Goal: Task Accomplishment & Management: Complete application form

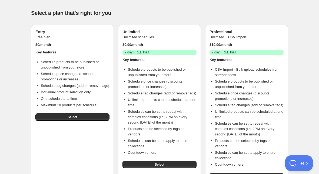
click at [81, 121] on button "Select" at bounding box center [72, 118] width 74 height 8
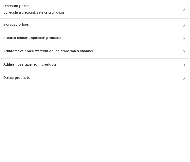
click at [182, 40] on icon at bounding box center [184, 38] width 5 height 5
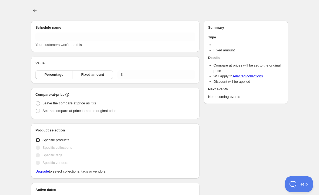
type input "New schedule Oct 08 2025 22:08"
radio input "true"
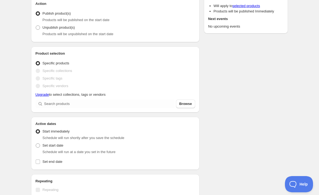
scroll to position [60, 0]
click at [189, 104] on span "Browse" at bounding box center [185, 103] width 13 height 5
click at [64, 74] on label "Specific collections" at bounding box center [53, 71] width 37 height 8
click at [68, 72] on span "Specific collections" at bounding box center [57, 70] width 30 height 5
click at [39, 71] on span at bounding box center [38, 70] width 4 height 4
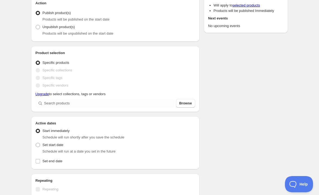
click at [189, 104] on span "Browse" at bounding box center [185, 103] width 13 height 5
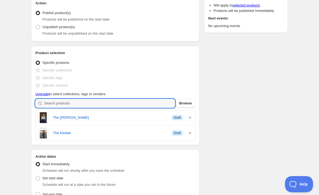
click at [167, 101] on input "search" at bounding box center [109, 103] width 131 height 9
type input "V"
type input "I"
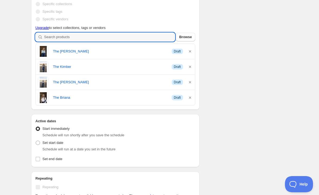
scroll to position [125, 0]
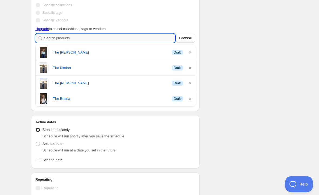
click at [161, 41] on input "search" at bounding box center [109, 38] width 131 height 9
type input "I"
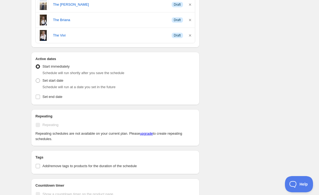
scroll to position [214, 0]
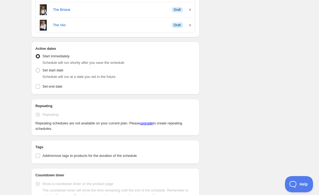
click at [41, 72] on label "Set start date" at bounding box center [49, 71] width 28 height 8
click at [36, 68] on input "Set start date" at bounding box center [36, 68] width 0 height 0
radio input "true"
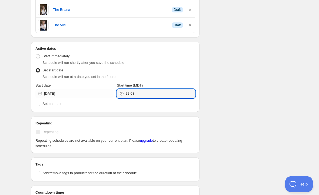
click at [151, 94] on input "22:08" at bounding box center [159, 93] width 69 height 9
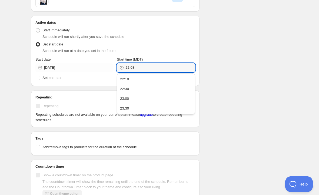
scroll to position [239, 0]
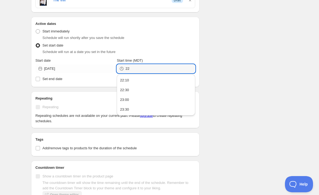
type input "2"
click at [249, 102] on div "Schedule name New schedule Oct 08 2025 22:08 Your customers won't see this Acti…" at bounding box center [157, 32] width 261 height 510
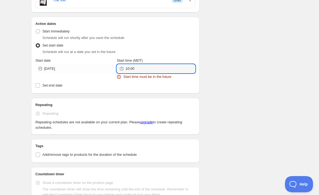
click at [161, 71] on input "10:00" at bounding box center [159, 68] width 69 height 9
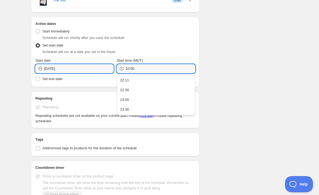
click at [95, 67] on input "2025-10-08" at bounding box center [78, 68] width 69 height 9
type input "10:00"
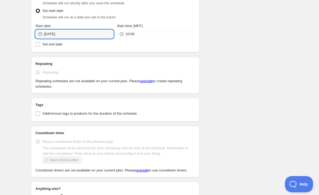
scroll to position [277, 0]
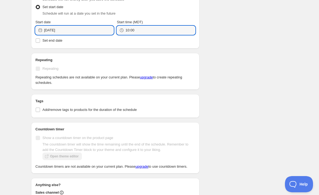
click at [155, 32] on input "10:00" at bounding box center [159, 30] width 69 height 9
click at [165, 32] on input "10:00" at bounding box center [159, 30] width 69 height 9
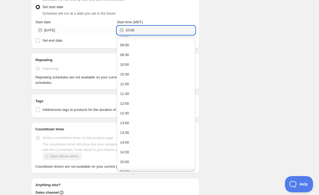
scroll to position [174, 0]
click at [161, 63] on button "10:00" at bounding box center [155, 63] width 75 height 9
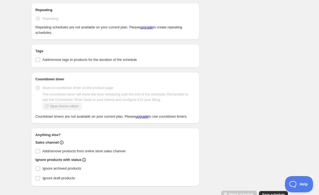
scroll to position [329, 0]
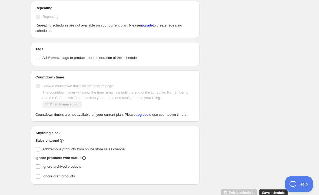
click at [42, 85] on label "Show a countdown timer on the product page" at bounding box center [74, 86] width 78 height 8
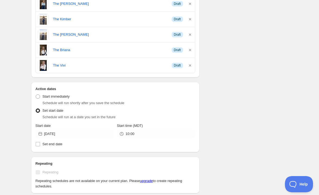
scroll to position [186, 0]
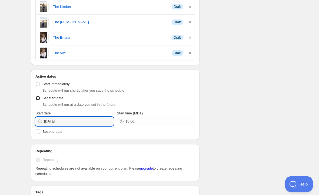
click at [97, 122] on input "2025-10-09" at bounding box center [78, 121] width 69 height 9
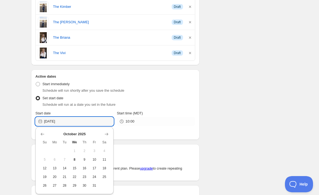
click at [79, 162] on button "8" at bounding box center [74, 159] width 10 height 9
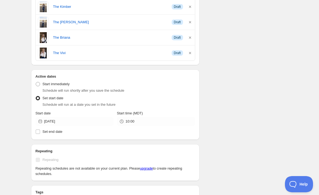
type input "2025-10-08"
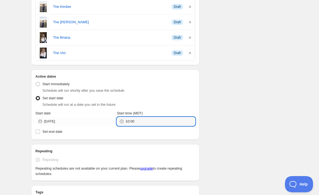
click at [150, 122] on input "10:00" at bounding box center [159, 121] width 69 height 9
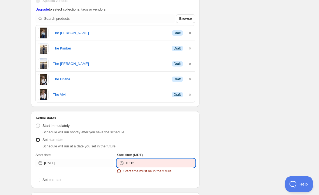
click at [276, 133] on div "There were some issues with your form submission Start time must be in the futu…" at bounding box center [157, 109] width 261 height 558
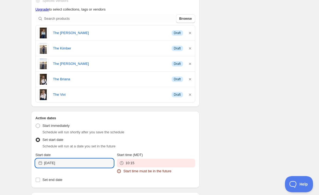
click at [87, 163] on input "2025-10-08" at bounding box center [78, 163] width 69 height 9
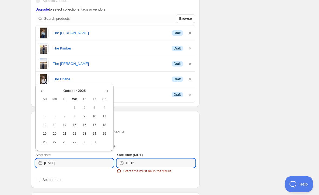
click at [163, 164] on input "10:15" at bounding box center [159, 163] width 69 height 9
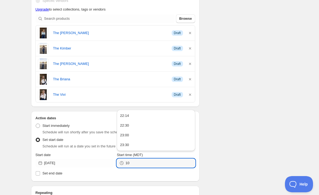
type input "1"
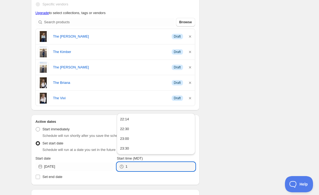
scroll to position [183, 0]
click at [141, 167] on input "Start time (MDT)" at bounding box center [159, 166] width 69 height 9
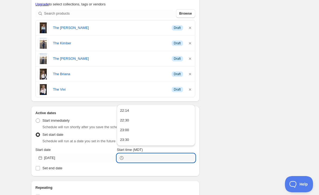
scroll to position [192, 0]
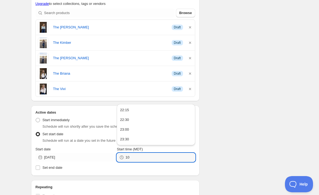
type input "1"
type input "22:16"
click at [233, 149] on div "There were some issues with your form submission Start time must be in the futu…" at bounding box center [157, 100] width 261 height 552
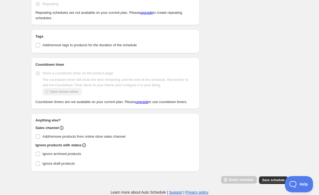
click at [267, 179] on span "Save schedule" at bounding box center [273, 180] width 22 height 4
click at [270, 180] on span "Save schedule" at bounding box center [273, 180] width 22 height 4
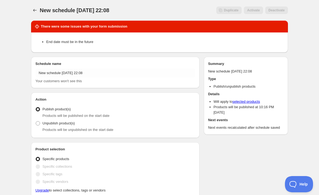
scroll to position [0, 0]
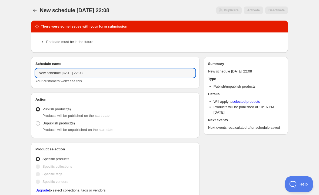
click at [126, 76] on input "New schedule Oct 08 2025 22:08" at bounding box center [115, 73] width 160 height 9
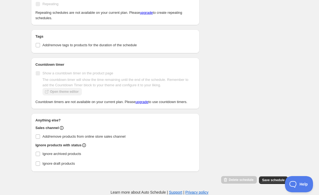
scroll to position [384, 0]
type input "New schedule Oct 08 2025 22:16"
click at [270, 178] on span "Save schedule" at bounding box center [273, 180] width 22 height 4
click at [271, 180] on span "Save schedule" at bounding box center [273, 180] width 22 height 4
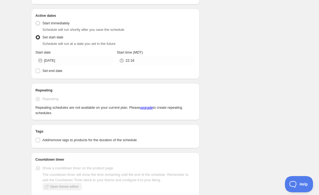
scroll to position [284, 0]
click at [39, 71] on input "Set end date" at bounding box center [38, 70] width 4 height 4
checkbox input "true"
type input "10:00"
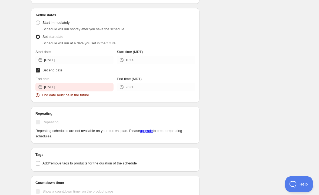
click at [39, 70] on input "Set end date" at bounding box center [38, 70] width 4 height 4
checkbox input "false"
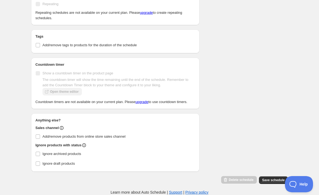
scroll to position [384, 0]
click at [271, 179] on span "Save schedule" at bounding box center [273, 180] width 22 height 4
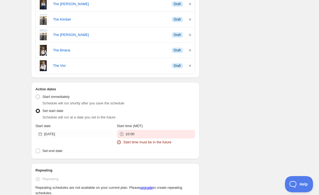
scroll to position [207, 0]
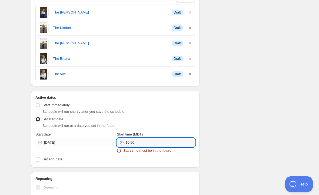
click at [158, 144] on input "10:00" at bounding box center [159, 142] width 69 height 9
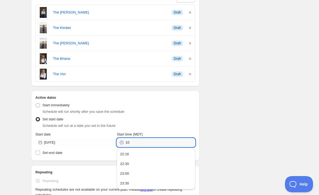
type input "1"
click at [128, 155] on div "New schedule Oct 08 2025 22:16. This page is ready New schedule Oct 08 2025 22:…" at bounding box center [159, 82] width 319 height 579
type input "22:16"
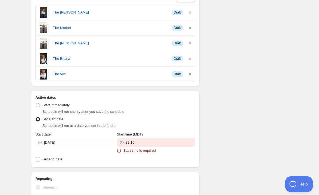
click at [230, 165] on div "There were some issues with your form submission Start time must be in the futu…" at bounding box center [157, 88] width 261 height 558
click at [174, 161] on label "Set end date" at bounding box center [115, 159] width 160 height 8
click at [40, 161] on input "Set end date" at bounding box center [38, 159] width 4 height 4
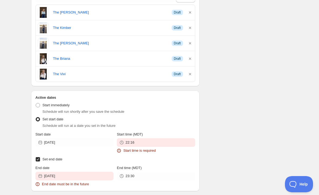
click at [39, 158] on input "Set end date" at bounding box center [38, 159] width 4 height 4
checkbox input "false"
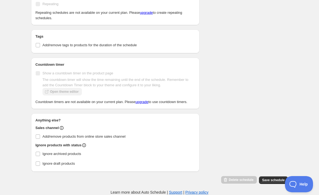
click at [272, 182] on span "Save schedule" at bounding box center [273, 180] width 22 height 4
click at [269, 178] on button "Save schedule" at bounding box center [273, 180] width 29 height 8
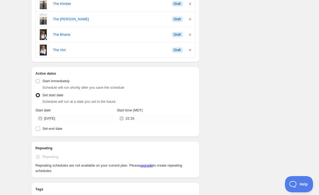
scroll to position [228, 0]
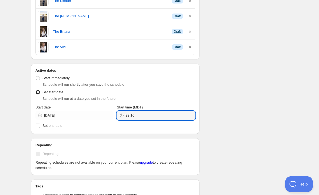
click at [161, 118] on input "22:16" at bounding box center [159, 115] width 69 height 9
click at [128, 136] on ul "22:16 22:30 23:00 23:30" at bounding box center [155, 142] width 75 height 38
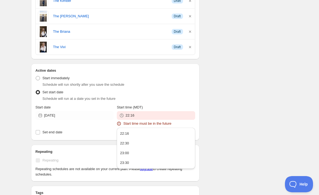
click at [128, 145] on div "22:30" at bounding box center [124, 143] width 9 height 5
type input "22:30"
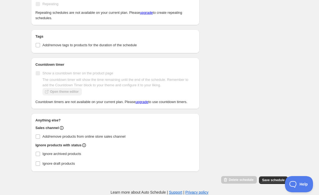
scroll to position [384, 0]
click at [270, 179] on span "Save schedule" at bounding box center [273, 180] width 22 height 4
click at [269, 179] on span "Save schedule" at bounding box center [273, 180] width 22 height 4
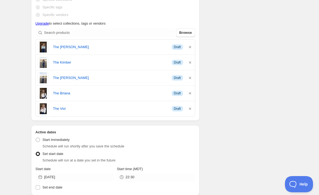
scroll to position [207, 0]
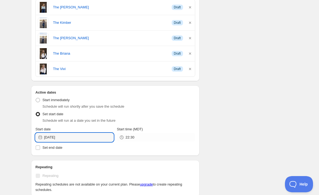
click at [93, 136] on input "2025-10-08" at bounding box center [78, 137] width 69 height 9
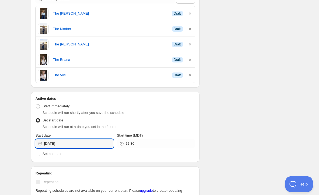
scroll to position [204, 0]
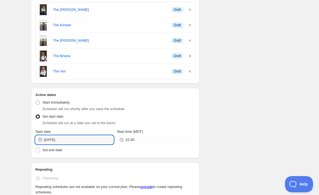
click at [88, 141] on input "2025-10-08" at bounding box center [78, 139] width 69 height 9
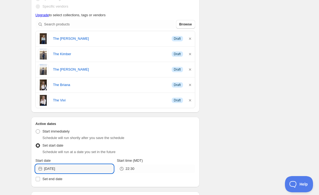
scroll to position [176, 0]
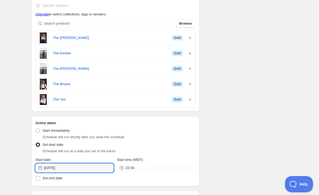
click at [80, 171] on input "2025-10-08" at bounding box center [78, 168] width 69 height 9
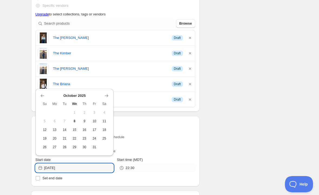
click at [85, 123] on span "9" at bounding box center [85, 121] width 6 height 4
type input "2025-10-09"
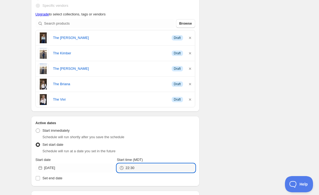
click at [158, 170] on input "22:30" at bounding box center [159, 168] width 69 height 9
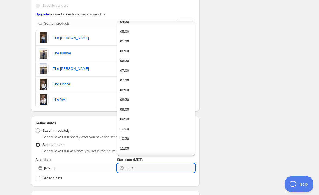
scroll to position [100, 0]
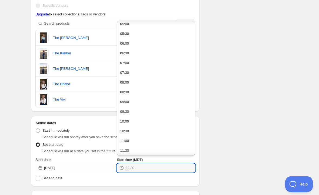
click at [134, 122] on button "10:00" at bounding box center [155, 121] width 75 height 9
type input "10:00"
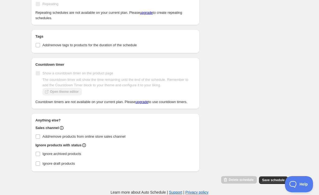
scroll to position [384, 0]
click at [267, 179] on span "Save schedule" at bounding box center [273, 180] width 22 height 4
click at [273, 180] on span "Save schedule" at bounding box center [273, 180] width 22 height 4
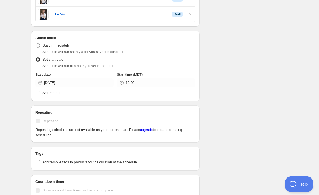
scroll to position [263, 0]
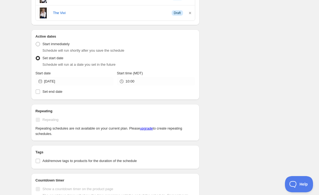
click at [38, 93] on input "Set end date" at bounding box center [38, 92] width 4 height 4
checkbox input "true"
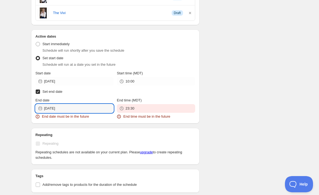
click at [91, 107] on input "2025-10-07" at bounding box center [78, 108] width 69 height 9
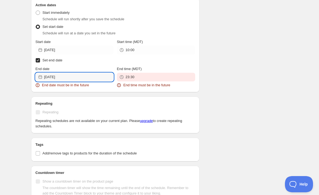
scroll to position [291, 0]
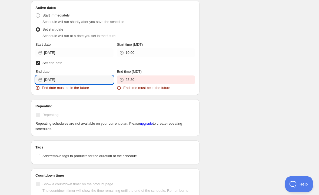
click at [93, 80] on input "2025-10-07" at bounding box center [78, 79] width 69 height 9
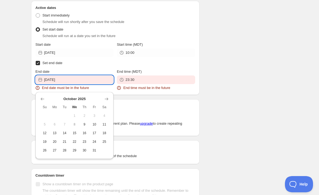
click at [105, 125] on span "11" at bounding box center [105, 124] width 6 height 4
type input "2025-10-11"
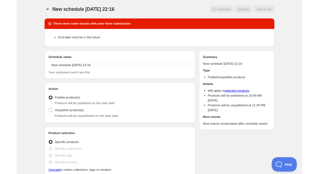
scroll to position [0, 0]
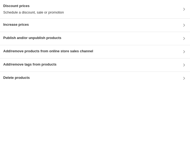
click at [176, 40] on div "Publish and/or unpublish products" at bounding box center [95, 38] width 184 height 6
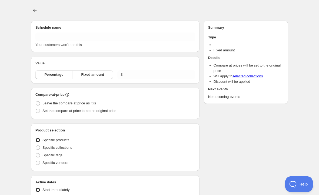
type input "New schedule [DATE] 22:25"
radio input "true"
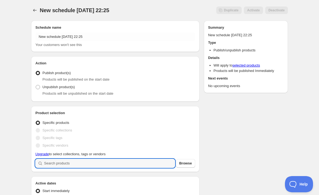
click at [130, 165] on input "search" at bounding box center [109, 163] width 131 height 9
type input "C"
type input "I"
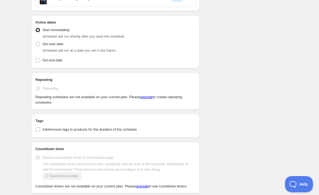
scroll to position [179, 0]
click at [41, 44] on label "Set start date" at bounding box center [49, 44] width 28 height 8
click at [36, 42] on input "Set start date" at bounding box center [36, 42] width 0 height 0
radio input "true"
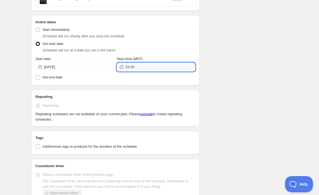
click at [152, 68] on input "22:25" at bounding box center [159, 67] width 69 height 9
click at [136, 80] on button "22:27" at bounding box center [155, 78] width 75 height 9
type input "22:27"
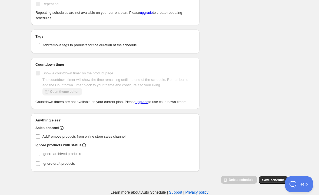
scroll to position [286, 0]
click at [270, 174] on span "Save schedule" at bounding box center [273, 180] width 22 height 4
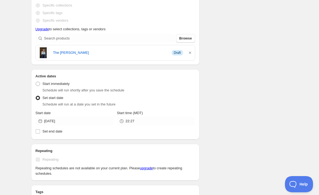
scroll to position [175, 0]
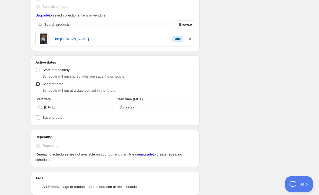
click at [38, 119] on input "Set end date" at bounding box center [38, 117] width 4 height 4
checkbox input "true"
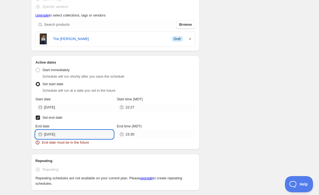
click at [96, 135] on input "2025-10-07" at bounding box center [78, 134] width 69 height 9
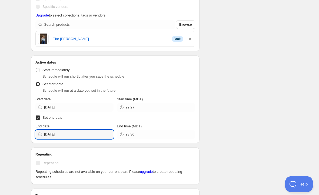
type input "2025-10-08"
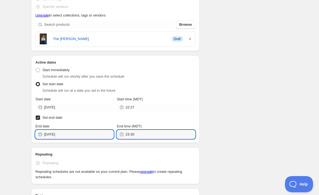
click at [154, 134] on input "23:30" at bounding box center [159, 134] width 69 height 9
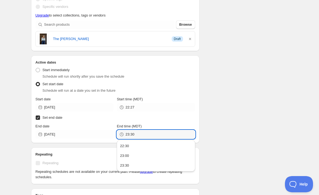
click at [126, 145] on div "22:30" at bounding box center [124, 145] width 9 height 5
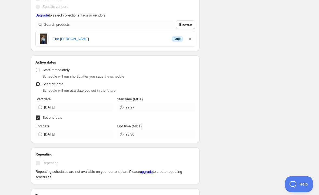
type input "22:30"
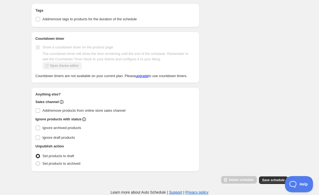
scroll to position [366, 0]
click at [270, 174] on span "Save schedule" at bounding box center [273, 180] width 22 height 4
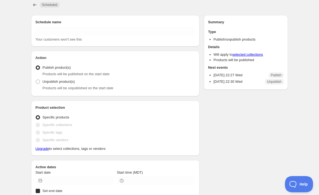
type input "New schedule Oct 08 2025 22:25"
radio input "true"
type input "2025-10-08"
type input "22:27"
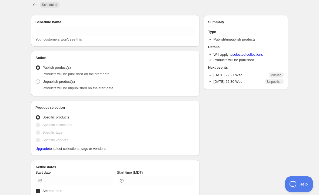
checkbox input "true"
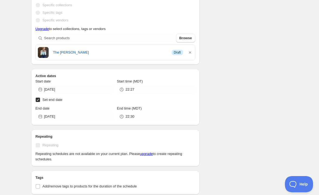
scroll to position [139, 0]
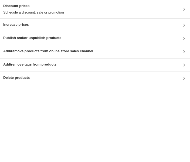
click at [179, 40] on div "Publish and/or unpublish products" at bounding box center [95, 38] width 184 height 6
